Goal: Task Accomplishment & Management: Manage account settings

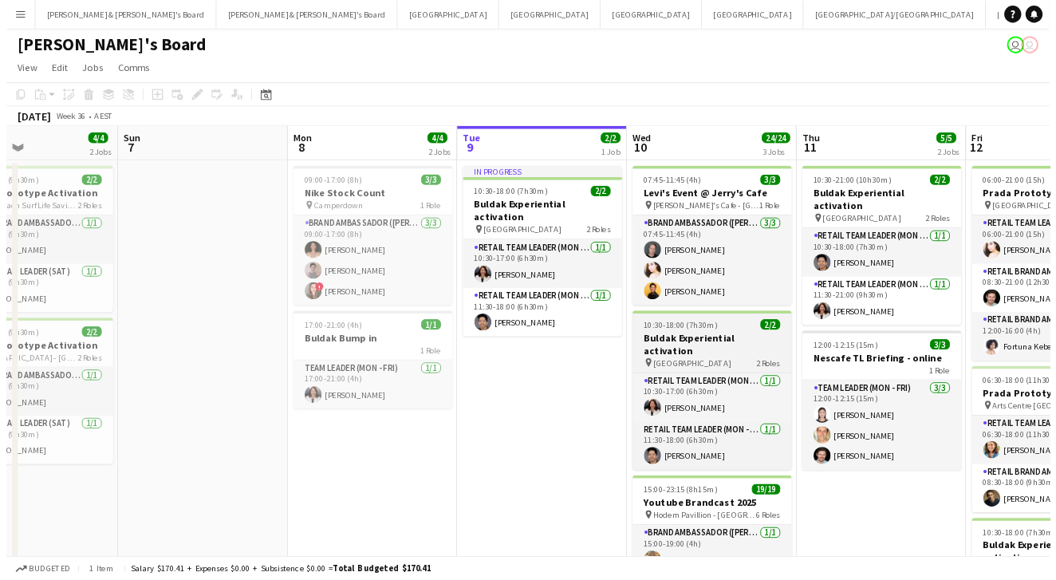
scroll to position [30, 0]
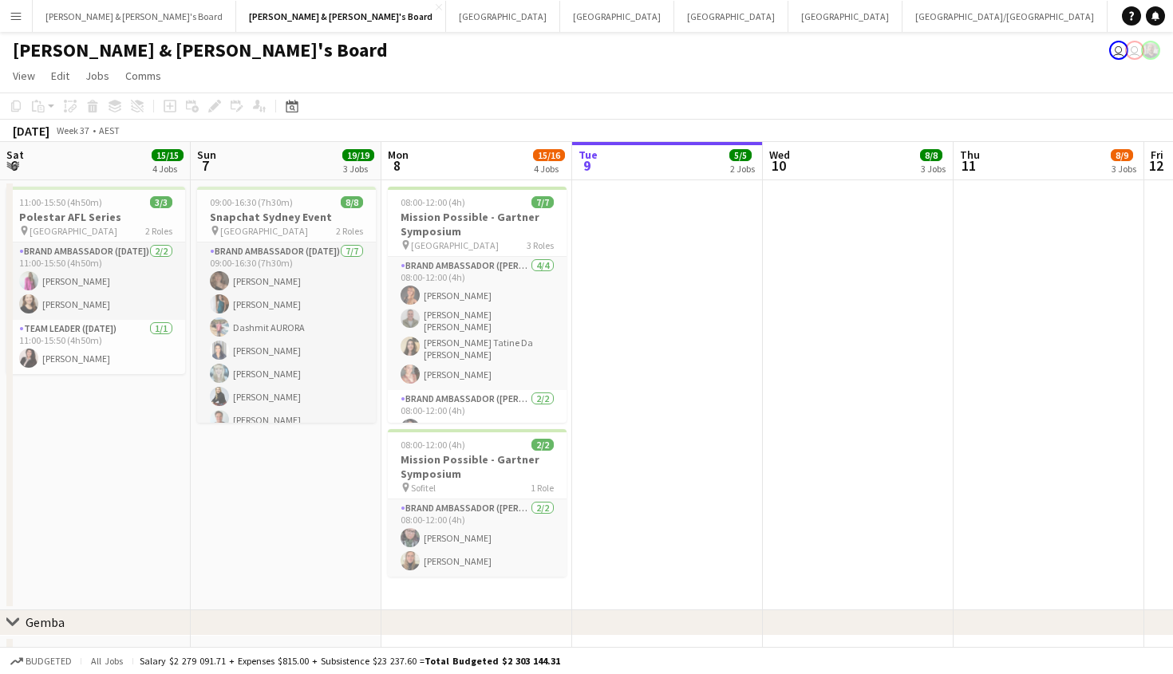
scroll to position [0, 381]
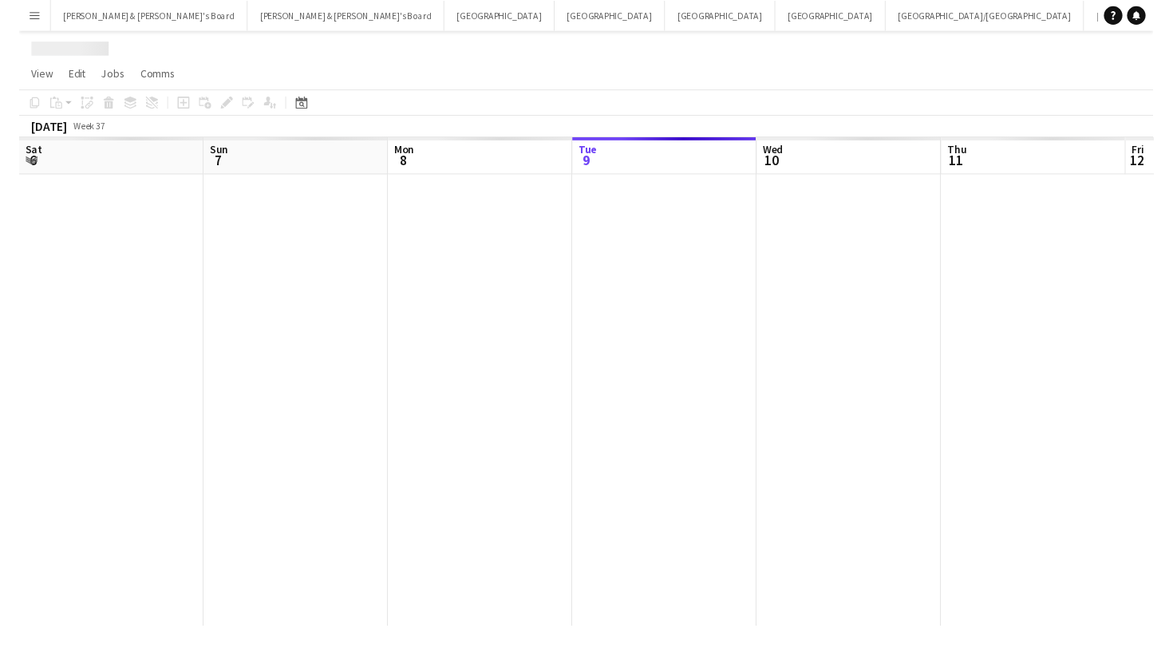
scroll to position [0, 381]
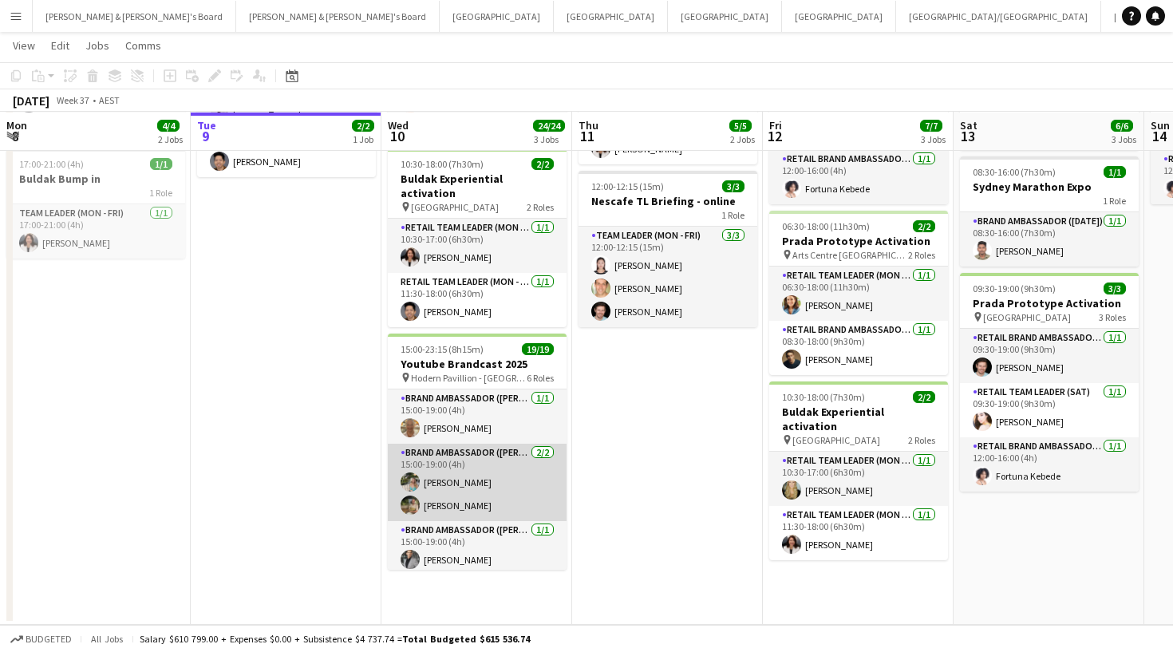
scroll to position [199, 0]
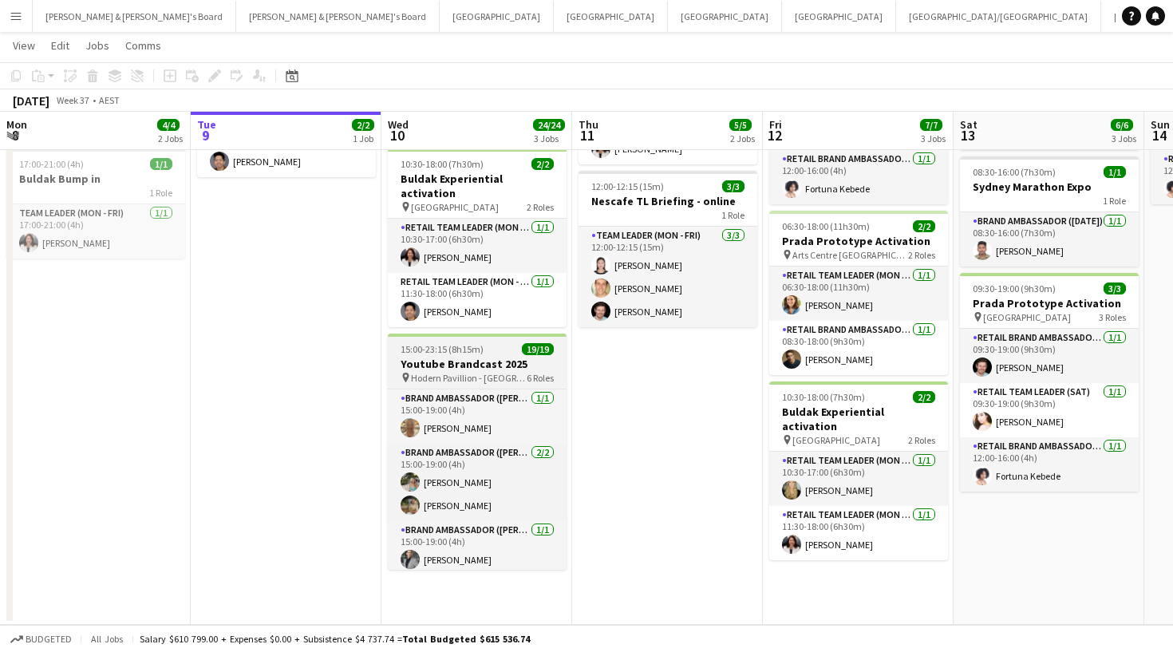
click at [496, 357] on h3 "Youtube Brandcast 2025" at bounding box center [477, 364] width 179 height 14
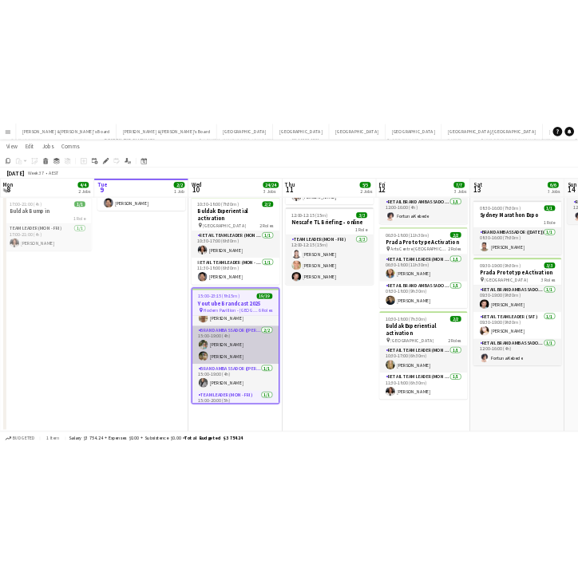
scroll to position [35, 0]
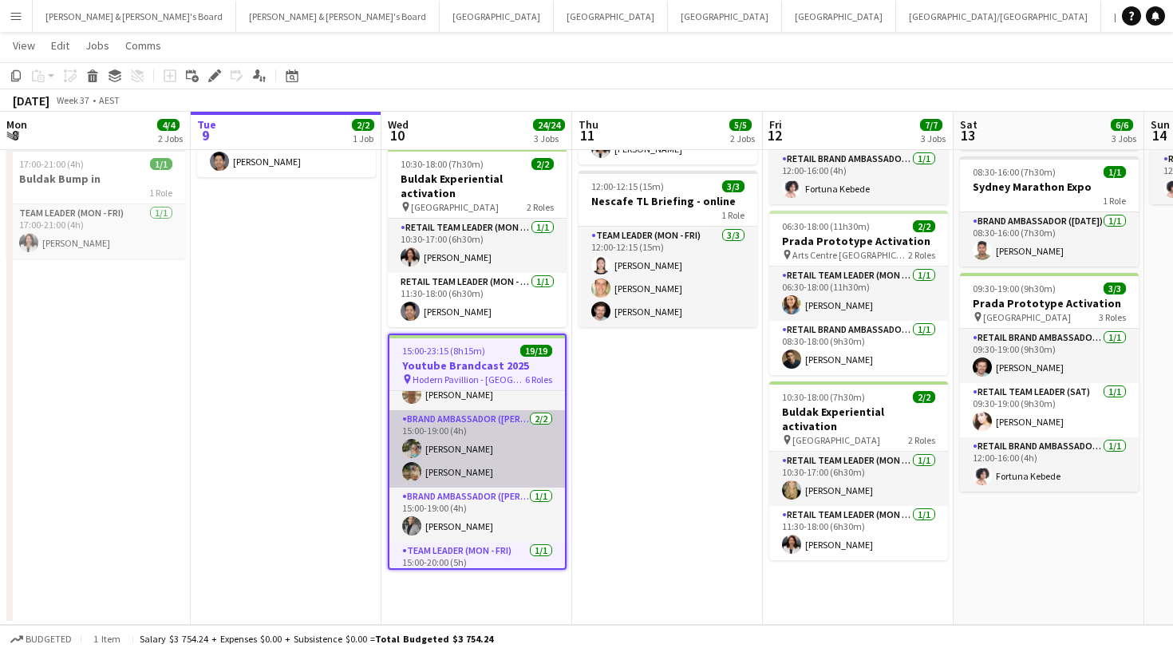
click at [499, 434] on app-card-role "Brand Ambassador (Mon - Fri) [DATE] 15:00-19:00 (4h) [PERSON_NAME] [PERSON_NAME]" at bounding box center [477, 448] width 176 height 77
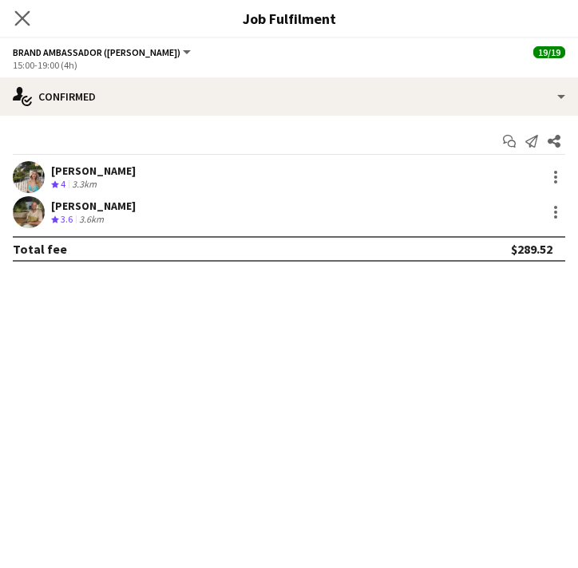
click at [22, 11] on icon "Close pop-in" at bounding box center [21, 17] width 15 height 15
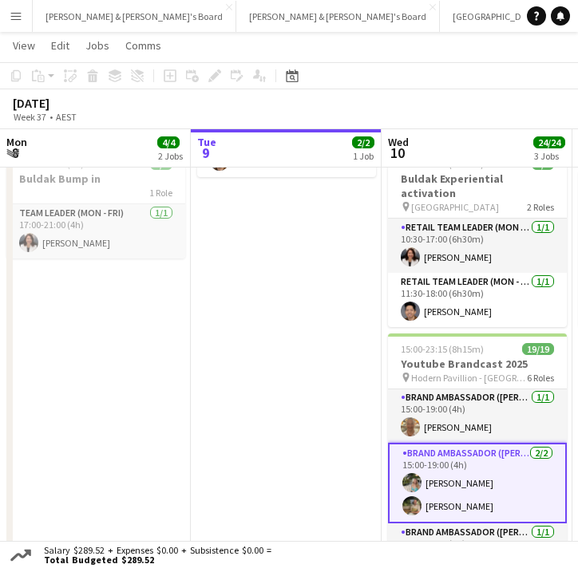
scroll to position [0, 0]
click at [454, 506] on app-card-role "Brand Ambassador (Mon - Fri) [DATE] 15:00-19:00 (4h) [PERSON_NAME] [PERSON_NAME]" at bounding box center [477, 484] width 179 height 81
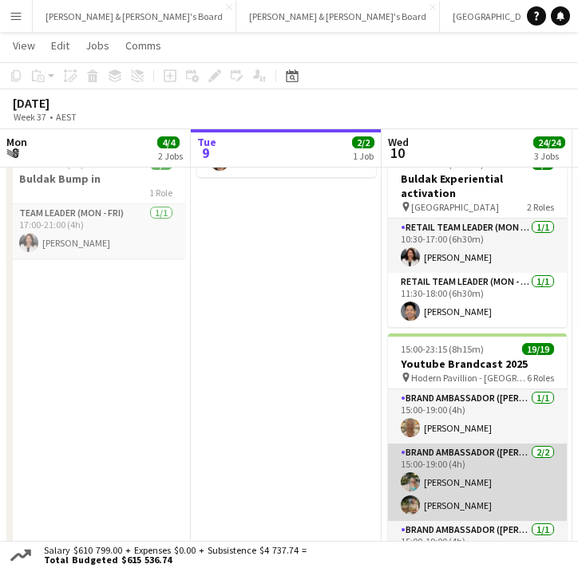
click at [446, 451] on app-card-role "Brand Ambassador (Mon - Fri) [DATE] 15:00-19:00 (4h) [PERSON_NAME] [PERSON_NAME]" at bounding box center [477, 482] width 179 height 77
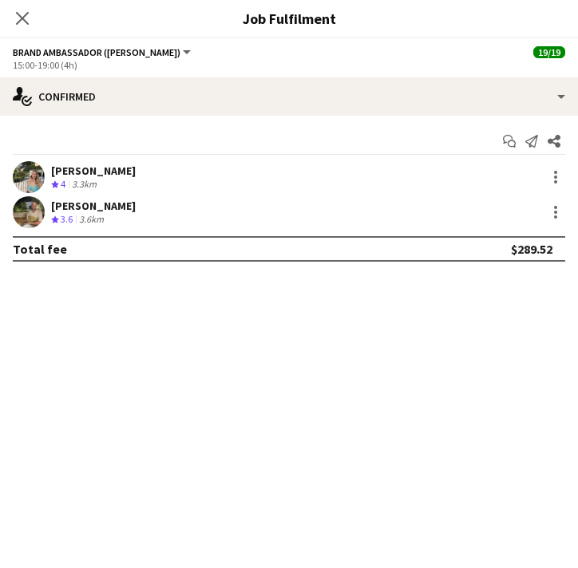
click at [73, 199] on div "[PERSON_NAME]" at bounding box center [93, 206] width 85 height 14
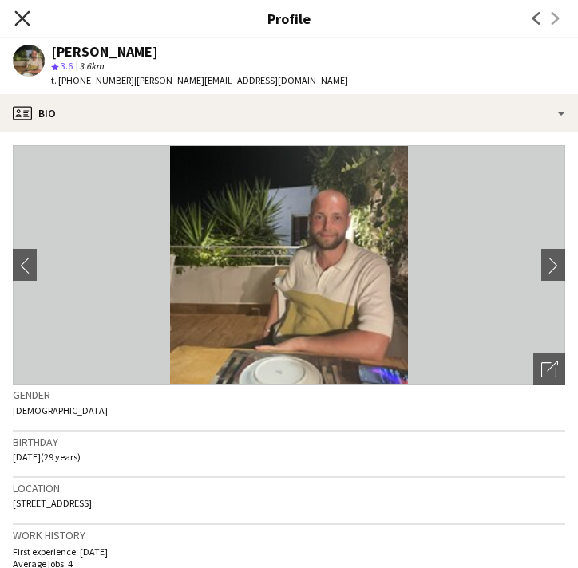
click at [26, 17] on icon "Close pop-in" at bounding box center [21, 17] width 15 height 15
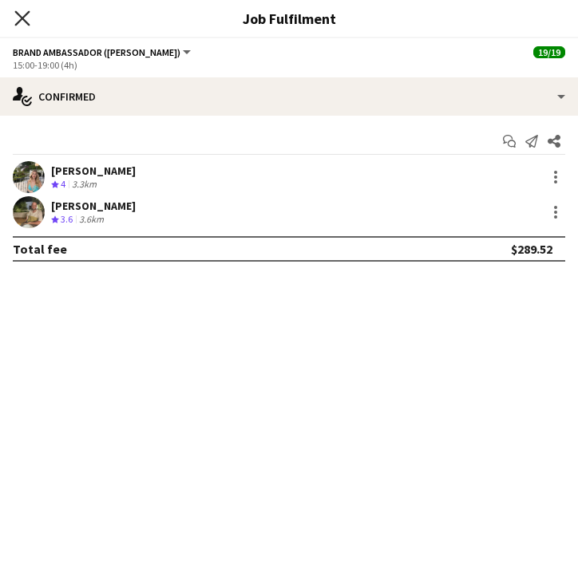
click at [19, 12] on icon "Close pop-in" at bounding box center [21, 17] width 15 height 15
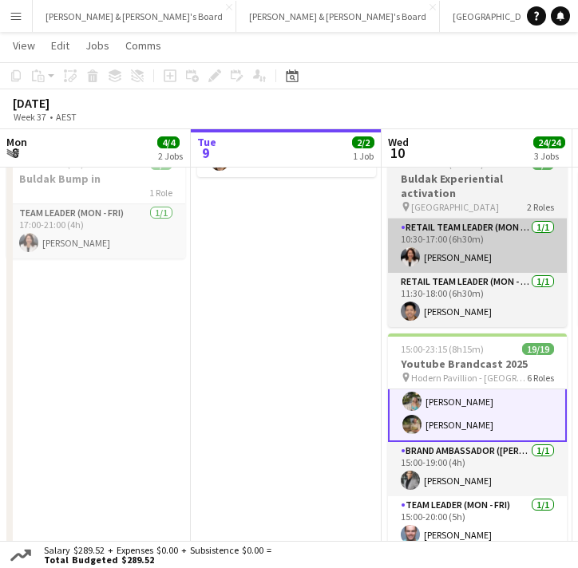
scroll to position [87, 0]
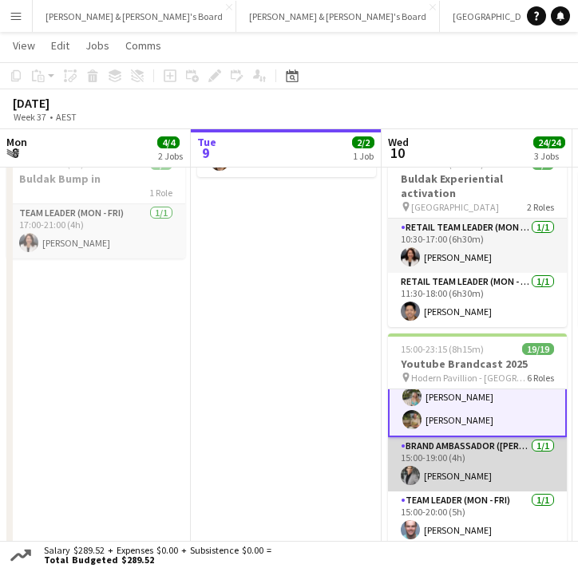
click at [478, 453] on app-card-role "Brand Ambassador (Mon - Fri) [DATE] 15:00-19:00 (4h) [PERSON_NAME]" at bounding box center [477, 464] width 179 height 54
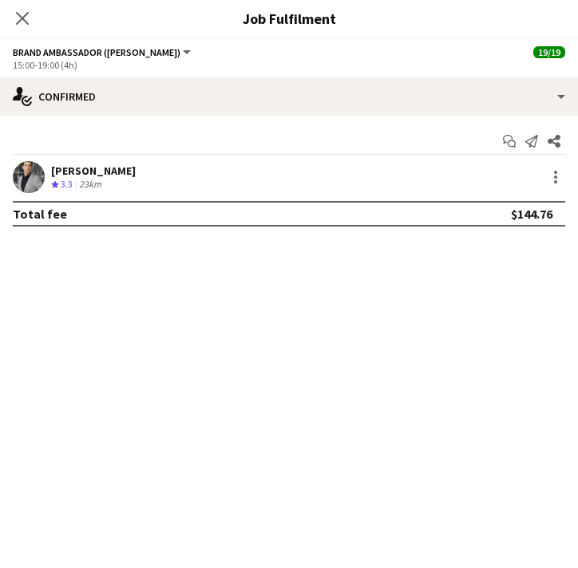
click at [104, 158] on div "Start chat Send notification Share [PERSON_NAME] Crew rating 3.3 23km Total fee…" at bounding box center [289, 178] width 578 height 124
click at [105, 166] on div "[PERSON_NAME]" at bounding box center [93, 171] width 85 height 14
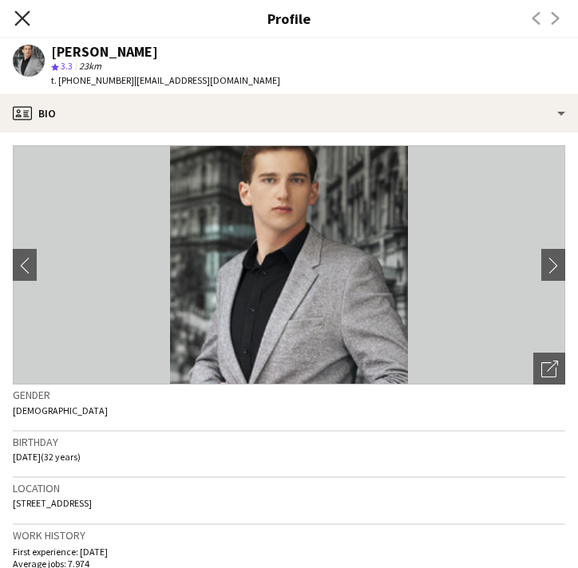
click at [19, 17] on icon "Close pop-in" at bounding box center [21, 17] width 15 height 15
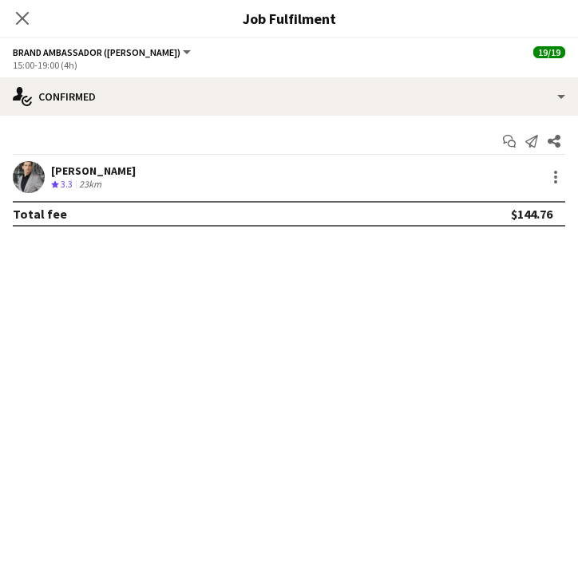
click at [23, 30] on div "Close pop-in" at bounding box center [22, 18] width 45 height 37
click at [21, 16] on icon at bounding box center [21, 17] width 15 height 15
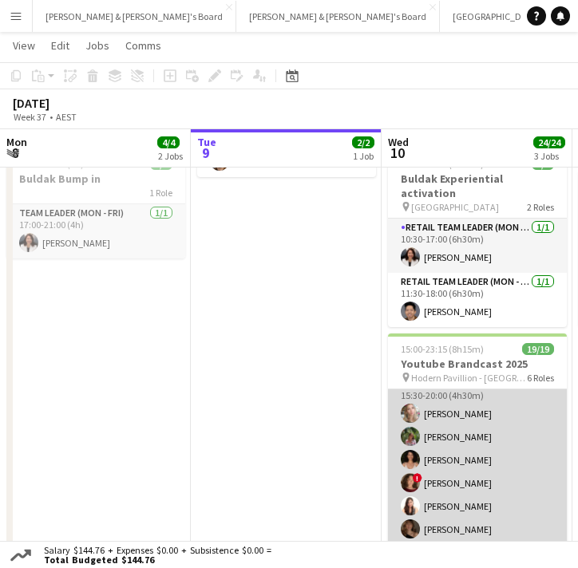
scroll to position [263, 0]
